Goal: Task Accomplishment & Management: Complete application form

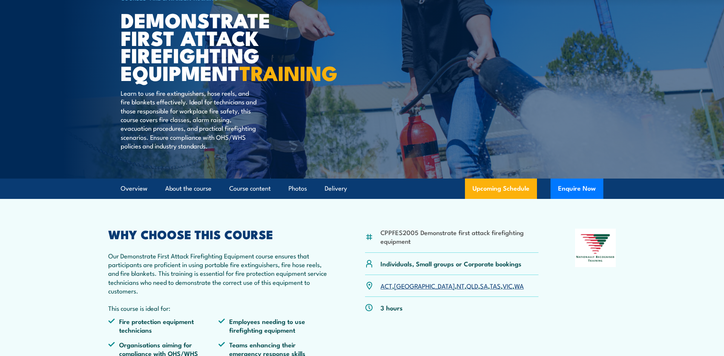
click at [467, 290] on link "QLD" at bounding box center [473, 285] width 12 height 9
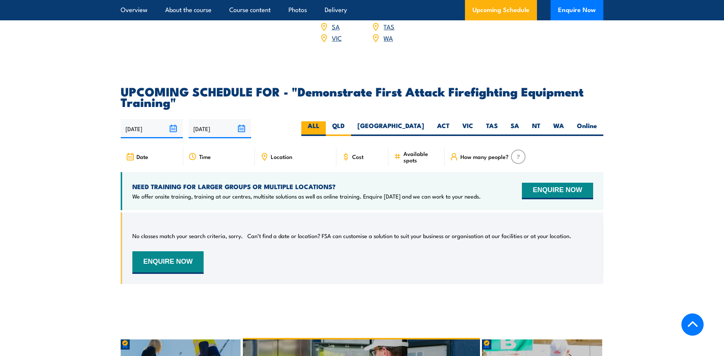
scroll to position [1298, 0]
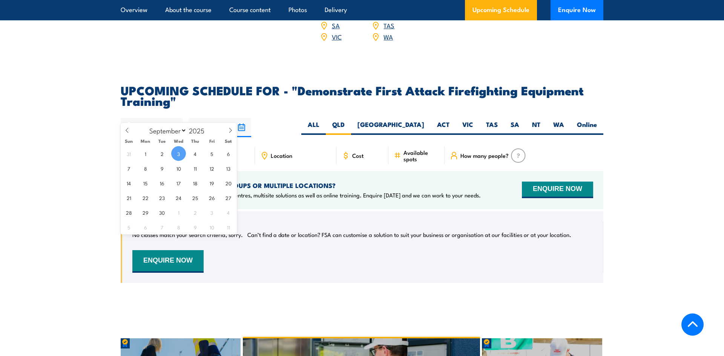
click at [170, 118] on input "[DATE]" at bounding box center [152, 127] width 62 height 19
click at [193, 149] on span "4" at bounding box center [195, 153] width 15 height 15
type input "[DATE]"
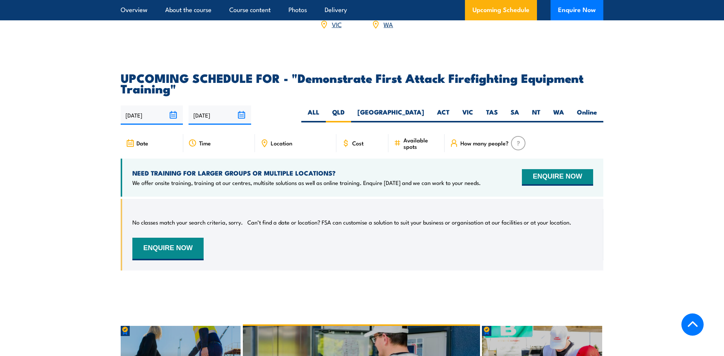
scroll to position [1307, 0]
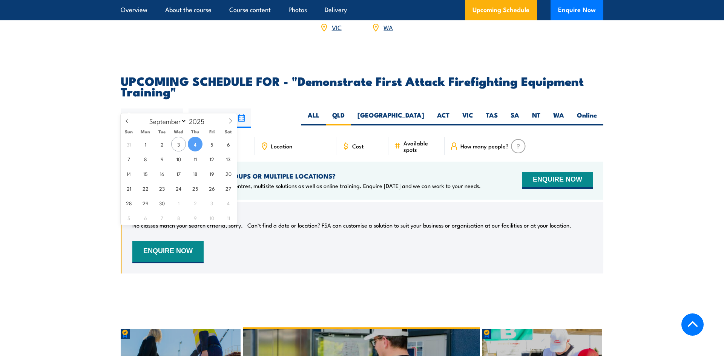
click at [173, 109] on input "[DATE]" at bounding box center [152, 118] width 62 height 19
click at [206, 144] on span "5" at bounding box center [211, 144] width 15 height 15
type input "05/09/2025"
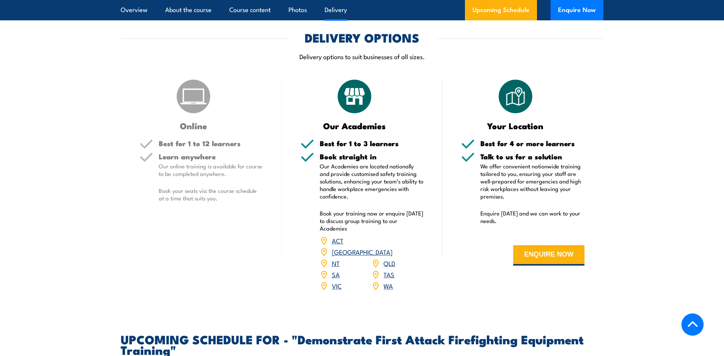
scroll to position [1072, 0]
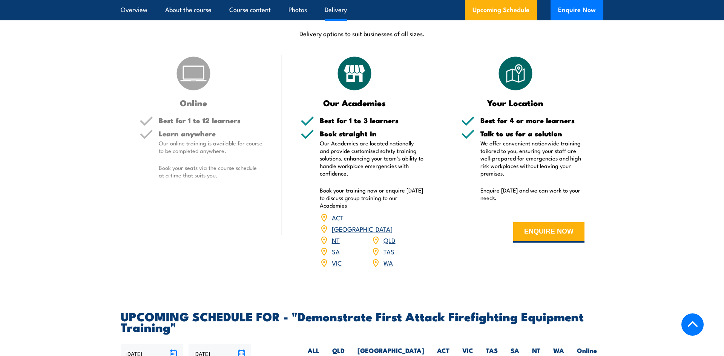
click at [389, 236] on link "QLD" at bounding box center [390, 240] width 12 height 9
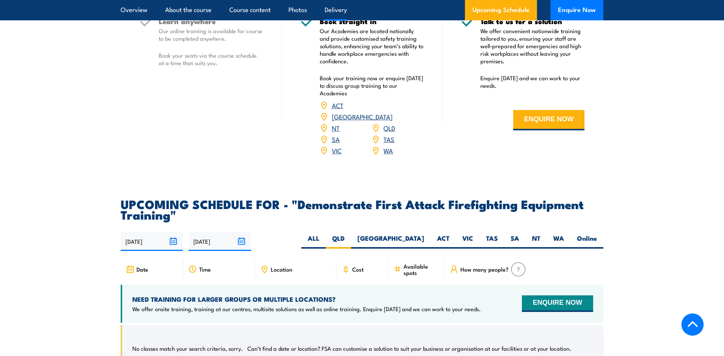
scroll to position [1188, 0]
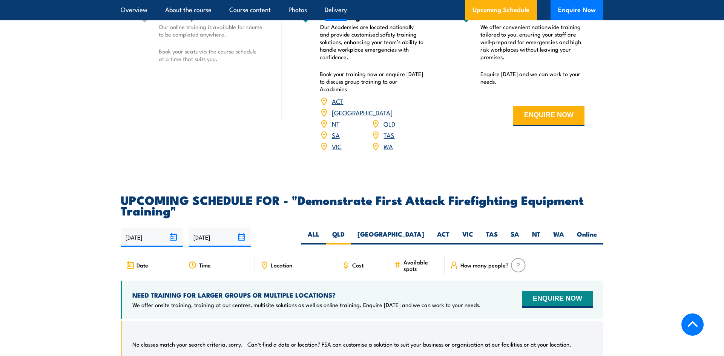
click at [143, 262] on span "Date" at bounding box center [143, 265] width 12 height 6
click at [169, 228] on input "03/09/2025" at bounding box center [152, 237] width 62 height 19
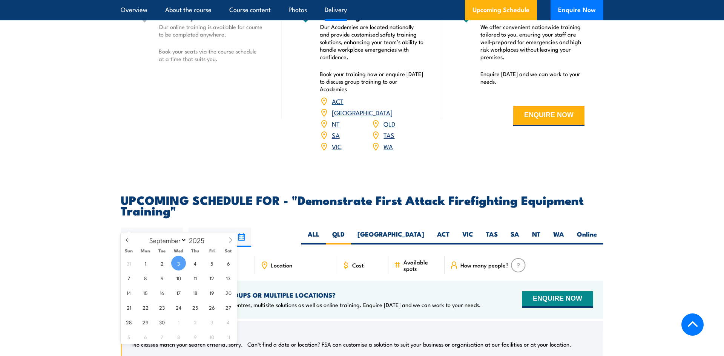
click at [187, 261] on div "31 1 2 3 4 5 6 7 8 9 10 11 12 13 14 15 16 17 18 19 20 21 22 23 24 25 26 27 28 2…" at bounding box center [179, 300] width 116 height 88
click at [190, 262] on span "4" at bounding box center [195, 263] width 15 height 15
type input "04/09/2025"
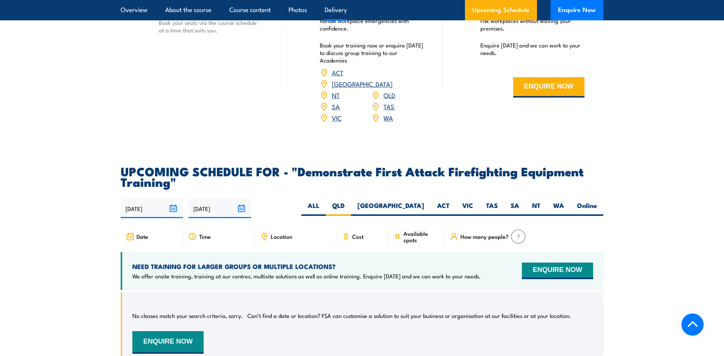
scroll to position [1217, 0]
click at [535, 263] on button "ENQUIRE NOW" at bounding box center [557, 271] width 71 height 17
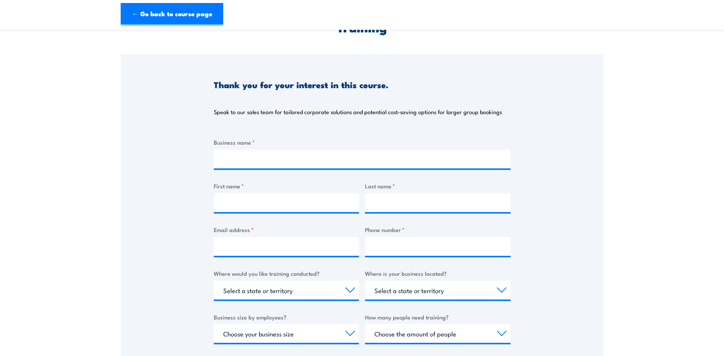
scroll to position [67, 0]
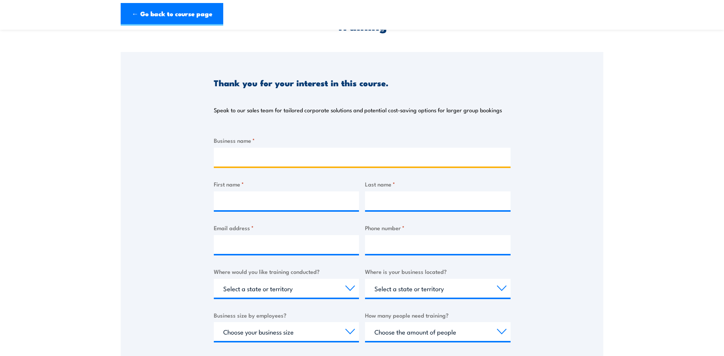
click at [241, 157] on input "Business name *" at bounding box center [362, 157] width 297 height 19
type input "Veolia"
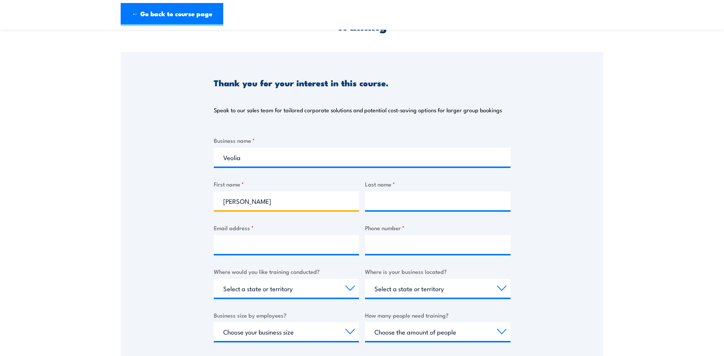
type input "[PERSON_NAME]"
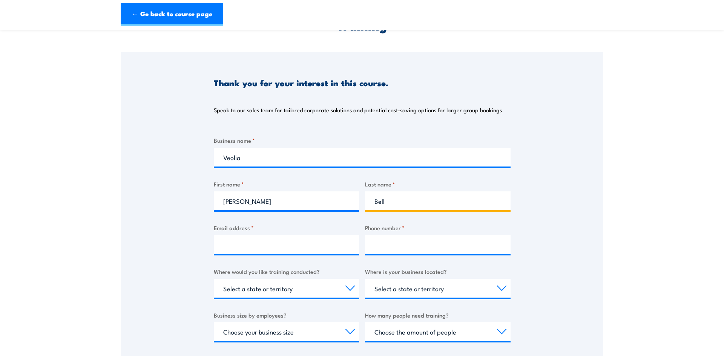
type input "Bell"
type input "s"
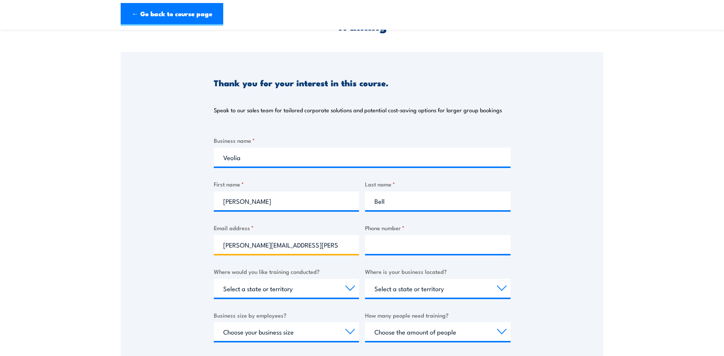
type input "[PERSON_NAME][EMAIL_ADDRESS][PERSON_NAME][DOMAIN_NAME]"
click at [351, 290] on select "Select a state or territory Nationally - multiple locations [GEOGRAPHIC_DATA] […" at bounding box center [287, 288] width 146 height 19
select select "QLD"
click at [214, 279] on select "Select a state or territory Nationally - multiple locations [GEOGRAPHIC_DATA] […" at bounding box center [287, 288] width 146 height 19
click at [496, 286] on select "Select a state or territory [GEOGRAPHIC_DATA] [GEOGRAPHIC_DATA] [GEOGRAPHIC_DAT…" at bounding box center [438, 288] width 146 height 19
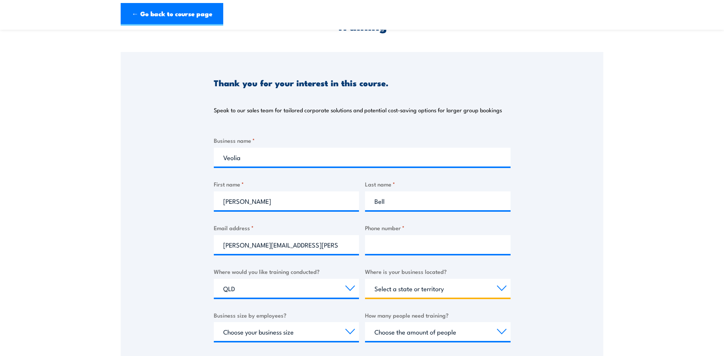
select select "WA"
click at [365, 279] on select "Select a state or territory [GEOGRAPHIC_DATA] [GEOGRAPHIC_DATA] [GEOGRAPHIC_DAT…" at bounding box center [438, 288] width 146 height 19
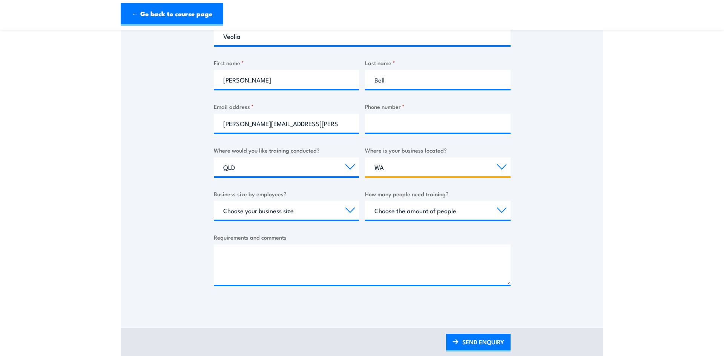
scroll to position [192, 0]
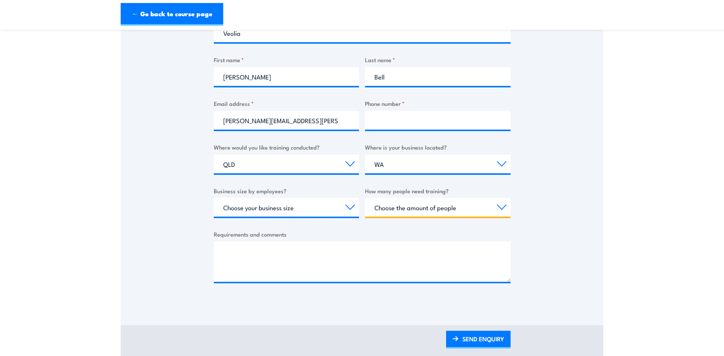
click at [499, 206] on select "Choose the amount of people 1 to 4 5 to 19 20+" at bounding box center [438, 207] width 146 height 19
select select "1 to 4"
click at [365, 198] on select "Choose the amount of people 1 to 4 5 to 19 20+" at bounding box center [438, 207] width 146 height 19
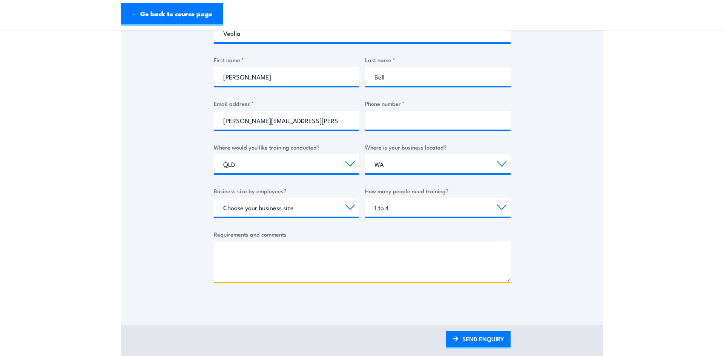
click at [282, 250] on textarea "Requirements and comments" at bounding box center [362, 262] width 297 height 40
click at [314, 254] on textarea "Just inquiring if you have any" at bounding box center [362, 262] width 297 height 40
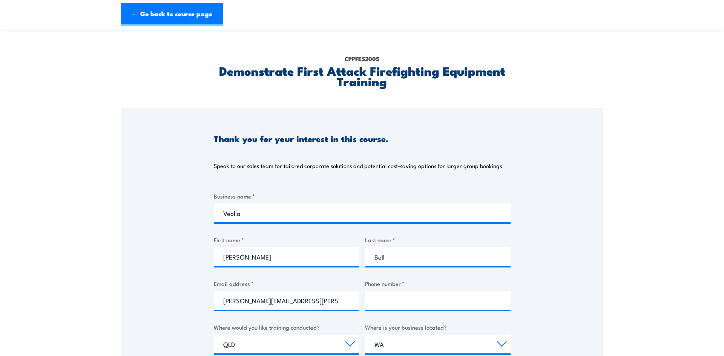
scroll to position [12, 0]
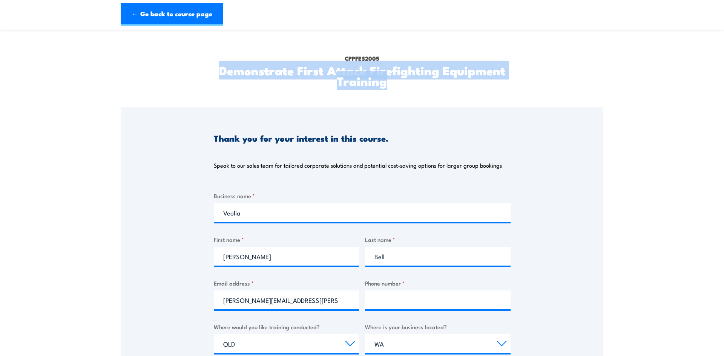
drag, startPoint x: 220, startPoint y: 71, endPoint x: 495, endPoint y: 91, distance: 275.4
click at [495, 91] on div "CPPFES2005 Demonstrate First Attack Firefighting Equipment Training" at bounding box center [362, 68] width 297 height 80
copy h2 "Demonstrate First Attack Firefighting Equipment Training"
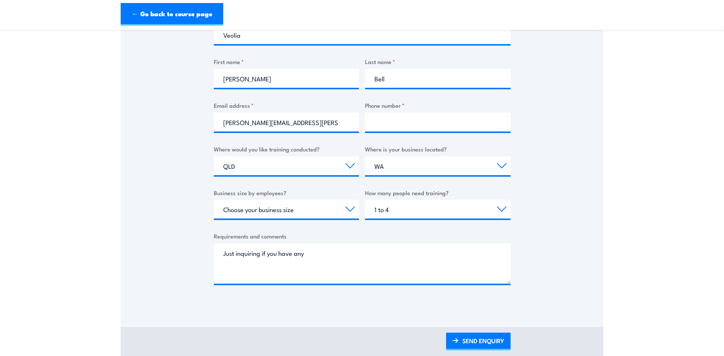
scroll to position [191, 0]
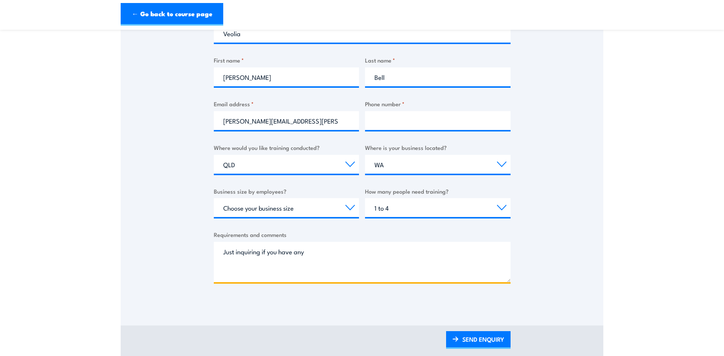
click at [334, 249] on textarea "Just inquiring if you have any" at bounding box center [362, 262] width 297 height 40
paste textarea "Demonstrate First Attack Firefighting Equipment Training"
type textarea "Just inquiring if you have any Demonstrate First Attack Firefighting Equipment …"
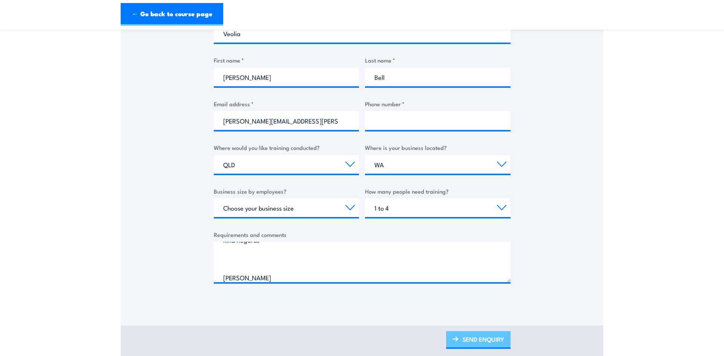
click at [474, 334] on link "SEND ENQUIRY" at bounding box center [478, 341] width 65 height 18
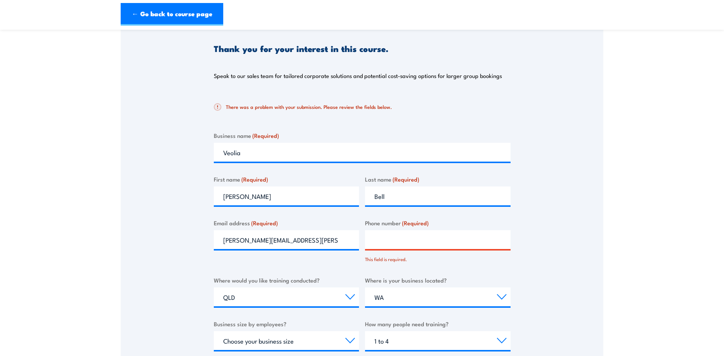
scroll to position [103, 0]
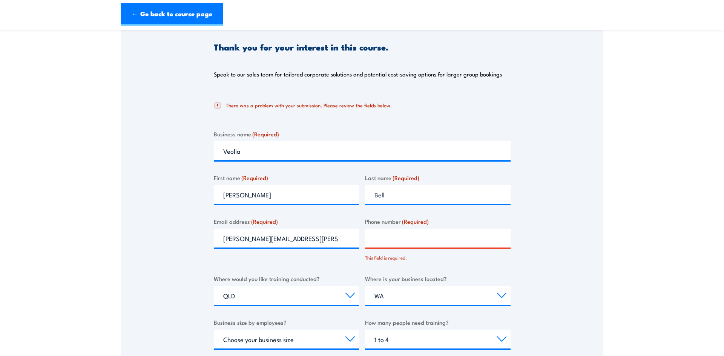
click at [372, 242] on input "Phone number (Required)" at bounding box center [438, 238] width 146 height 19
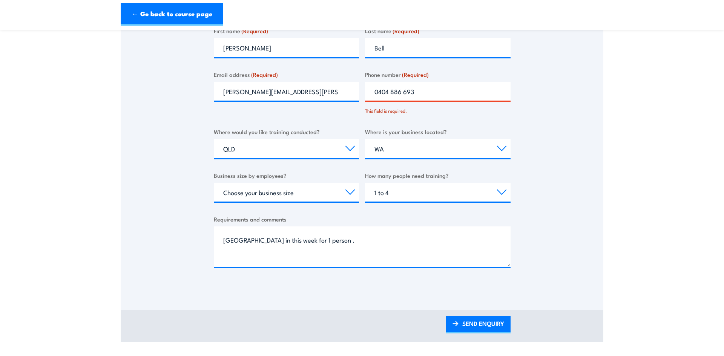
scroll to position [15, 0]
type input "0404 886 693"
click at [464, 327] on link "SEND ENQUIRY" at bounding box center [478, 325] width 65 height 18
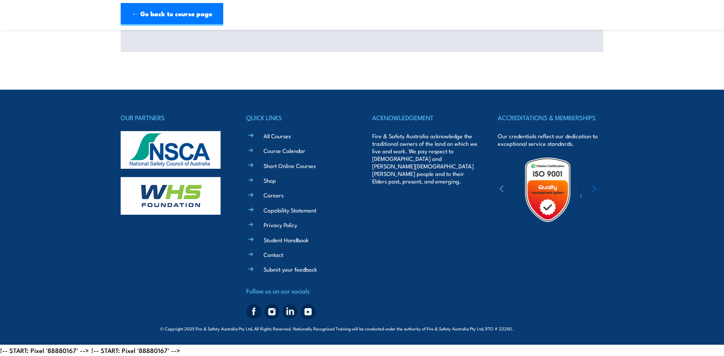
scroll to position [0, 0]
